Goal: Check status: Check status

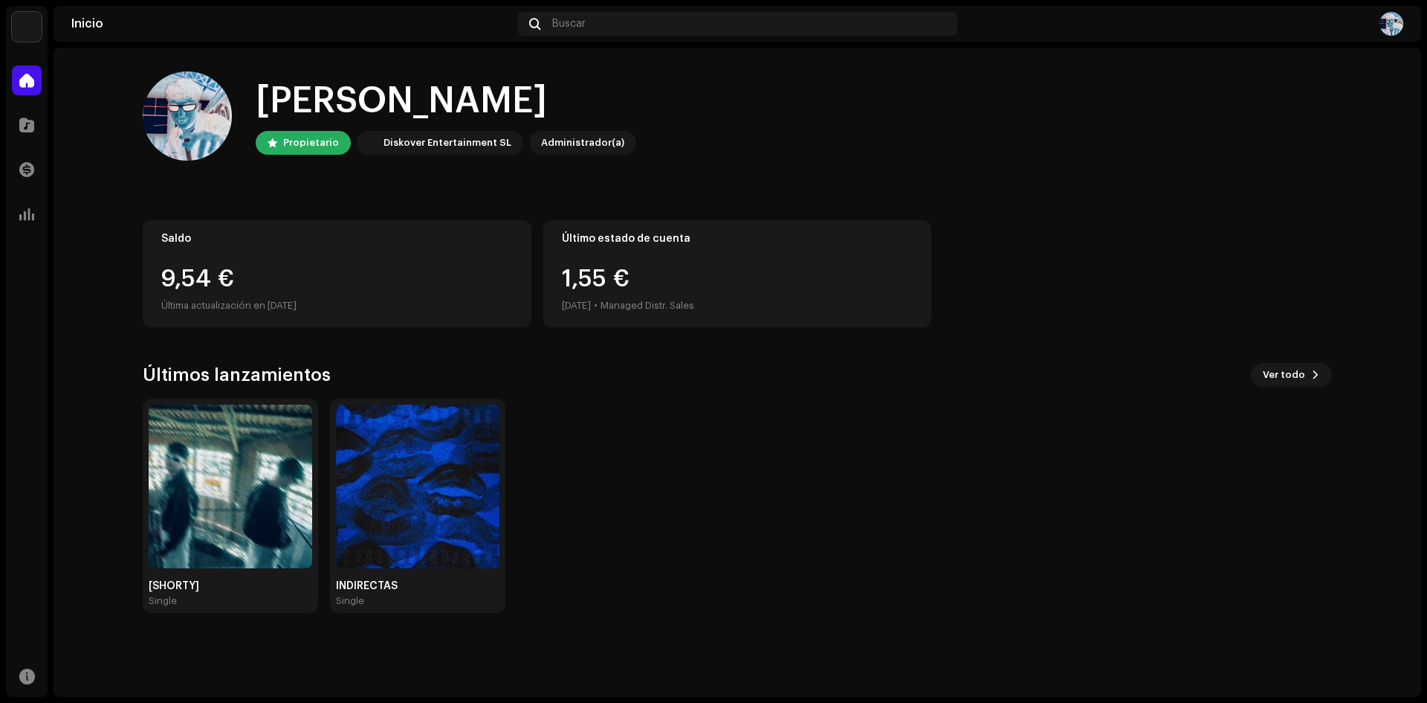
click at [188, 237] on div "Saldo" at bounding box center [337, 239] width 352 height 12
click at [314, 253] on div "Saldo 9,54 € Última actualización en [DATE]" at bounding box center [337, 273] width 389 height 107
click at [190, 261] on div "Saldo 9,54 € Última actualización en [DATE]" at bounding box center [337, 273] width 389 height 107
click at [20, 119] on span at bounding box center [26, 125] width 15 height 12
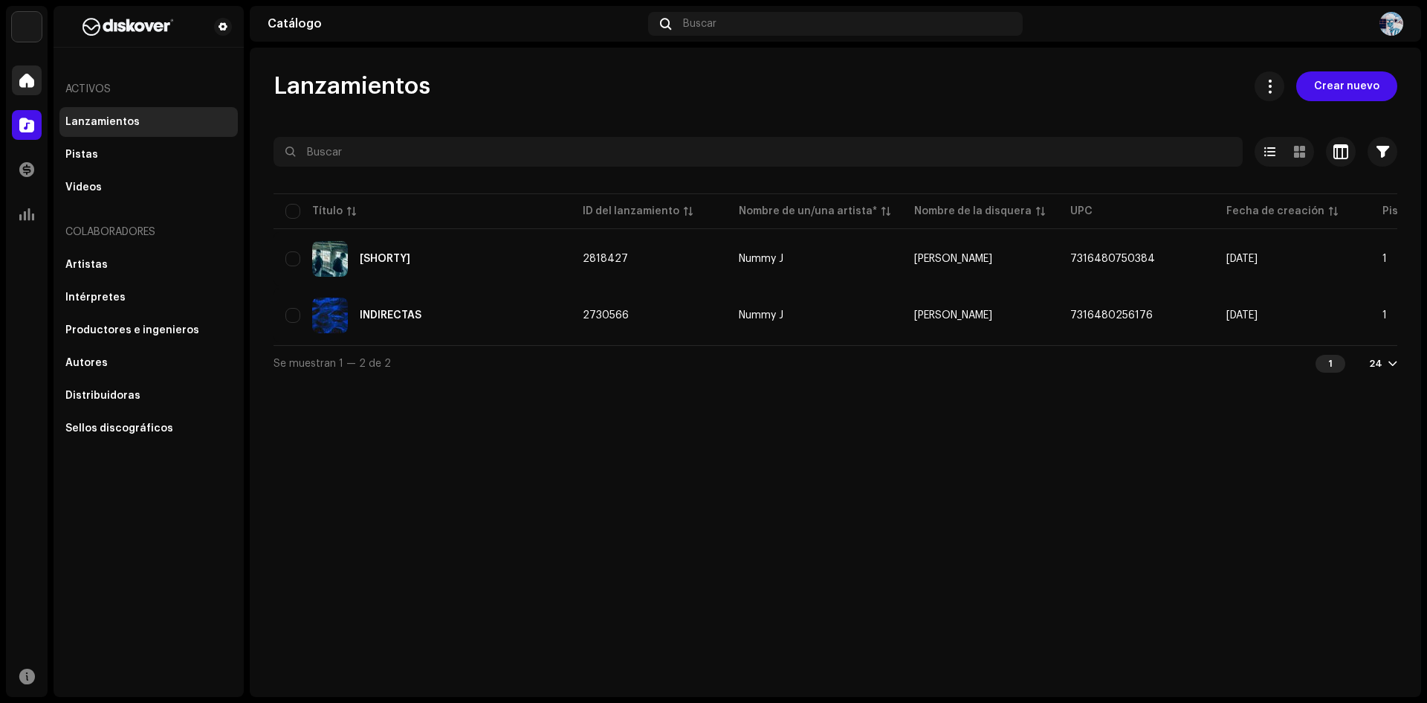
click at [26, 77] on span at bounding box center [26, 80] width 15 height 12
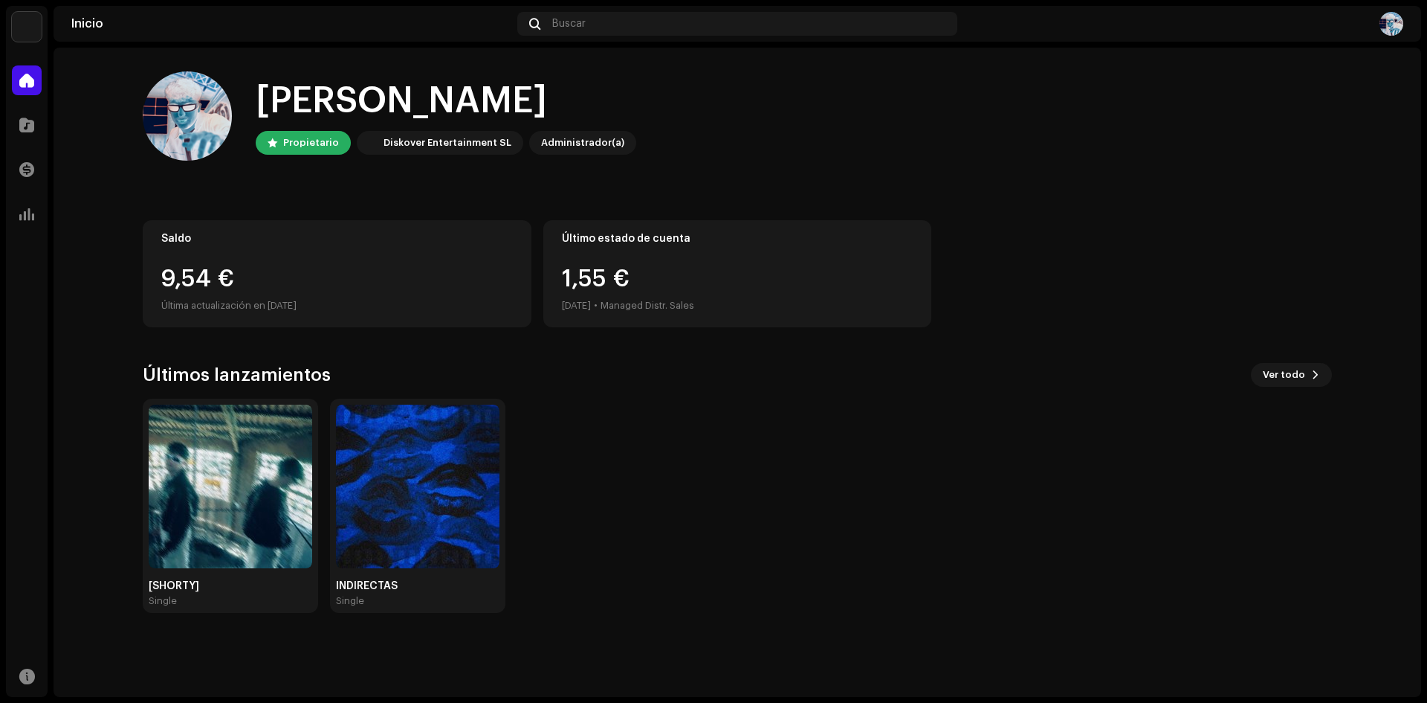
click at [248, 297] on div "Última actualización en [DATE]" at bounding box center [337, 306] width 352 height 18
click at [207, 278] on div "9,54 €" at bounding box center [337, 279] width 352 height 24
click at [21, 208] on span at bounding box center [26, 214] width 15 height 12
click at [36, 172] on div at bounding box center [27, 170] width 30 height 30
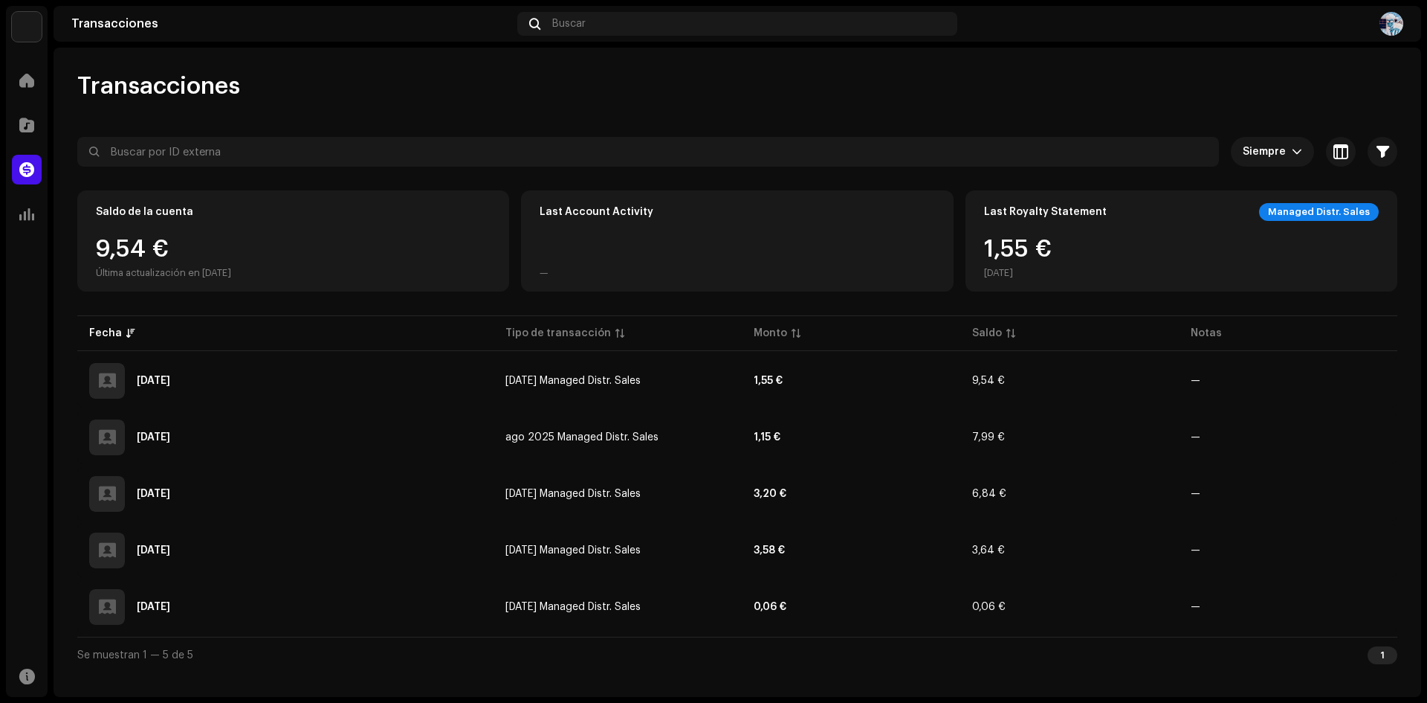
click at [343, 213] on div "Saldo de la cuenta" at bounding box center [293, 212] width 395 height 18
